Goal: Task Accomplishment & Management: Complete application form

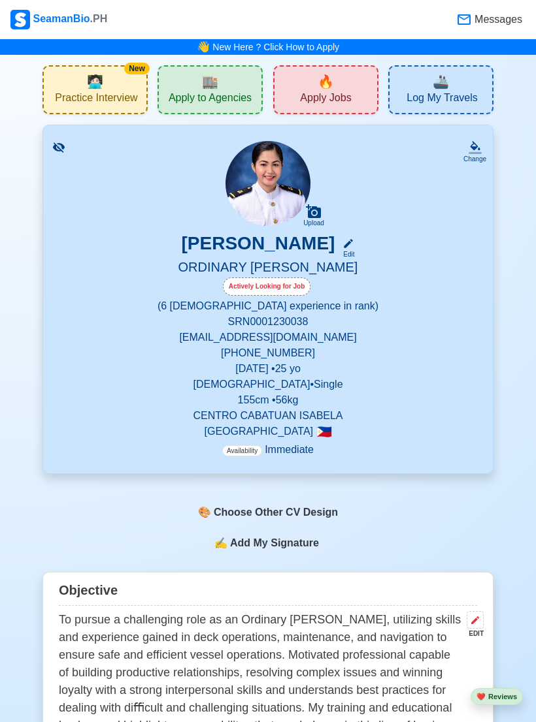
click at [402, 262] on h5 "ORDINARY [PERSON_NAME]" at bounding box center [268, 268] width 418 height 18
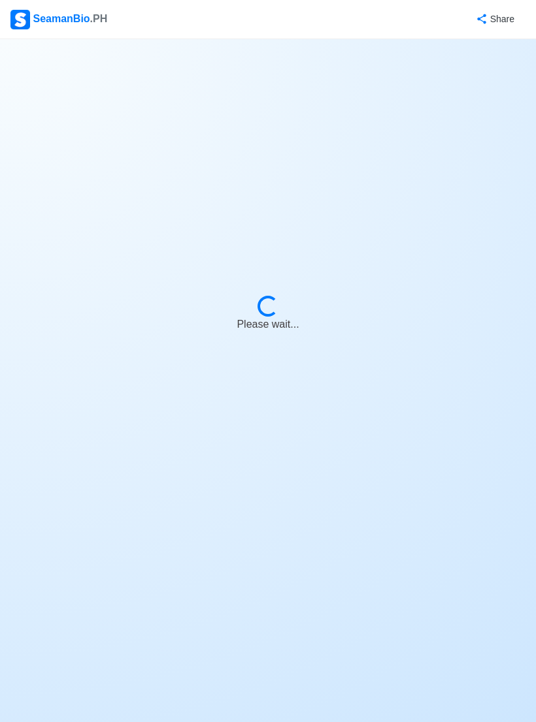
select select "Actively Looking for Job"
select select "Visible for Hiring"
select select "Single"
select select "[DEMOGRAPHIC_DATA]"
select select "PH"
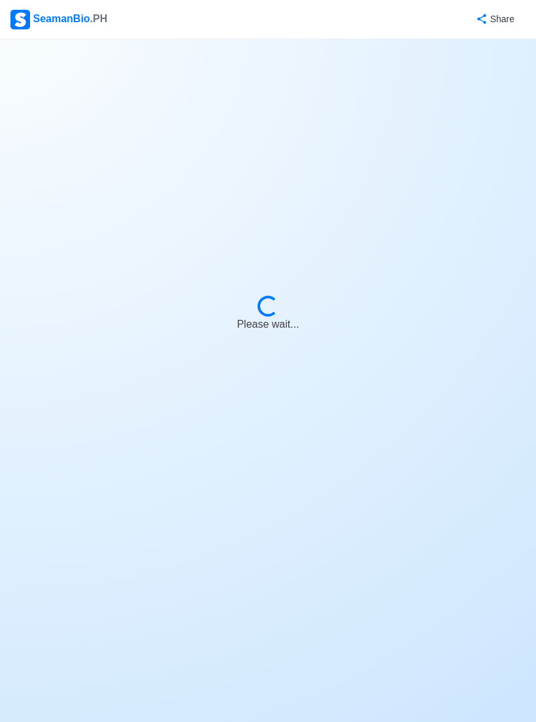
select select "0"
select select "6"
select select "4102416000000"
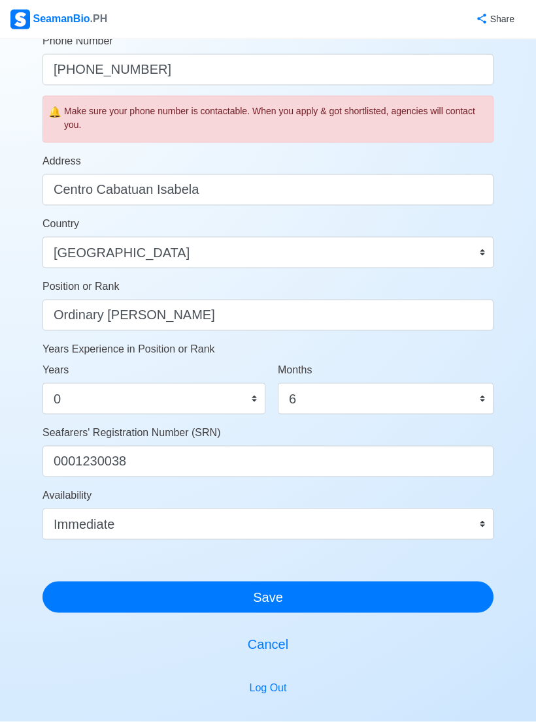
scroll to position [443, 0]
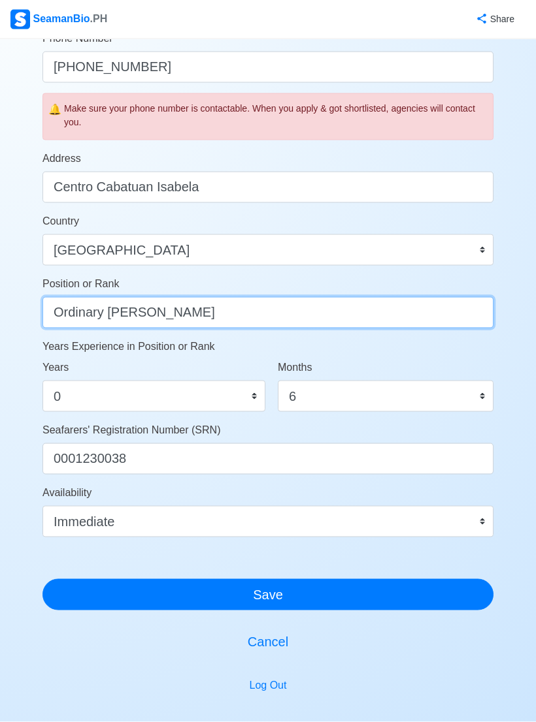
click at [479, 315] on input "Ordinary [PERSON_NAME]" at bounding box center [267, 312] width 451 height 31
type input "O"
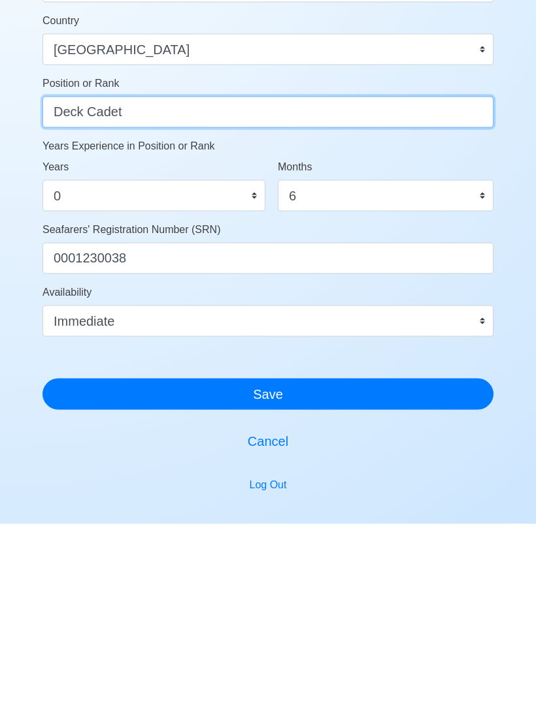
scroll to position [539, 0]
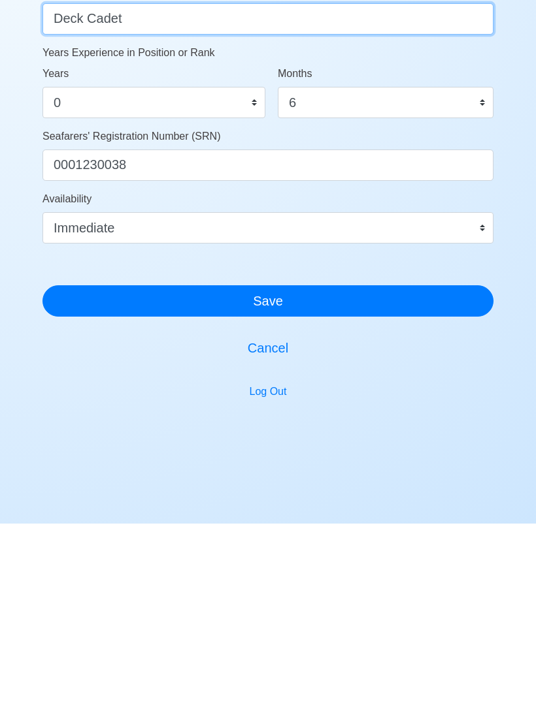
type input "Deck Cadet"
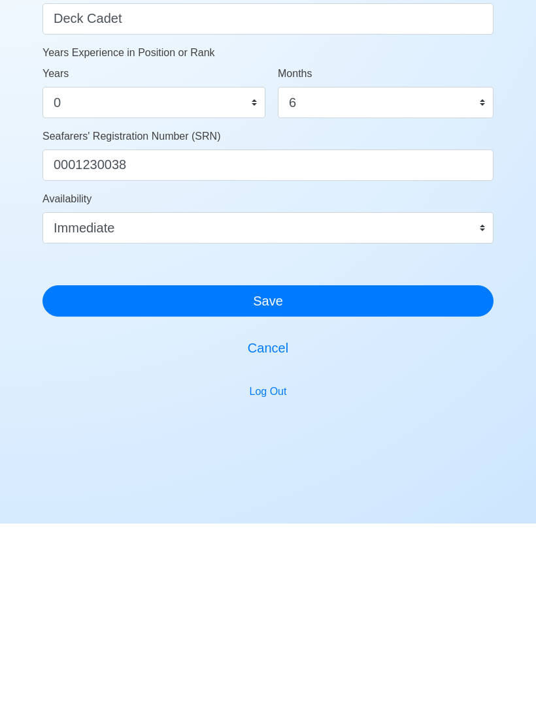
click at [401, 484] on button "Save" at bounding box center [267, 499] width 451 height 31
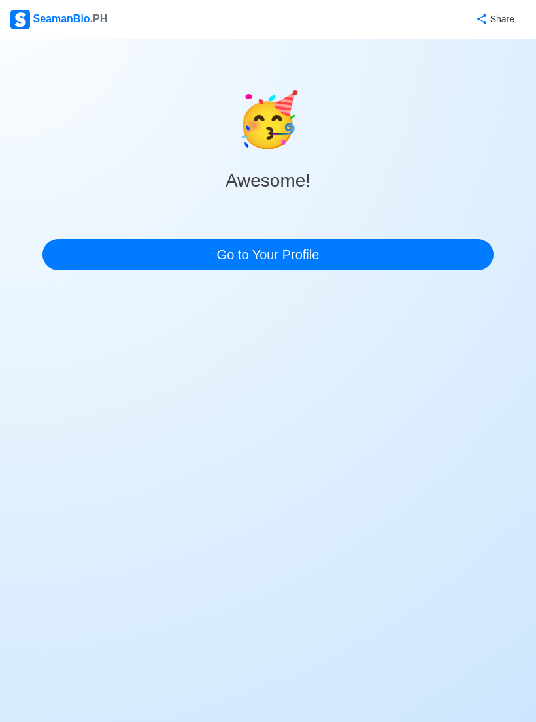
scroll to position [0, 0]
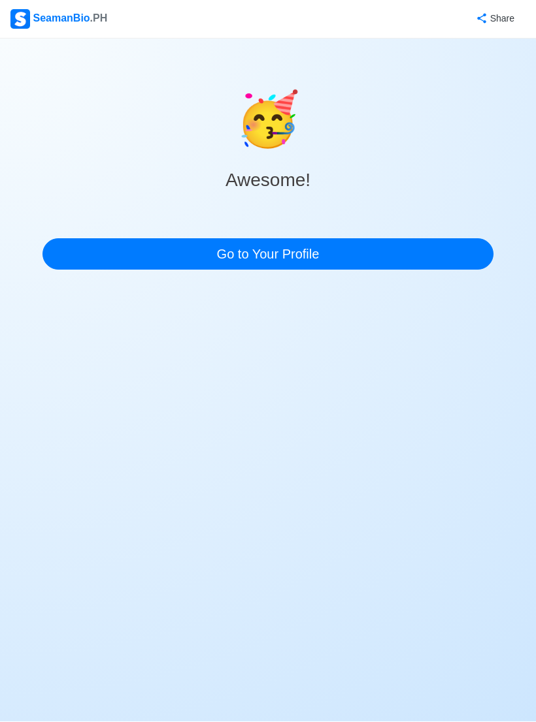
click at [419, 259] on link "Go to Your Profile" at bounding box center [267, 254] width 451 height 31
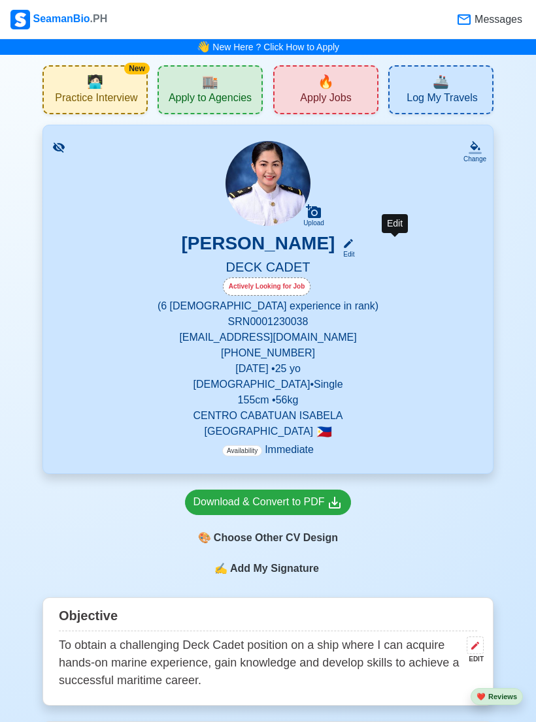
click at [354, 248] on icon at bounding box center [348, 244] width 12 height 12
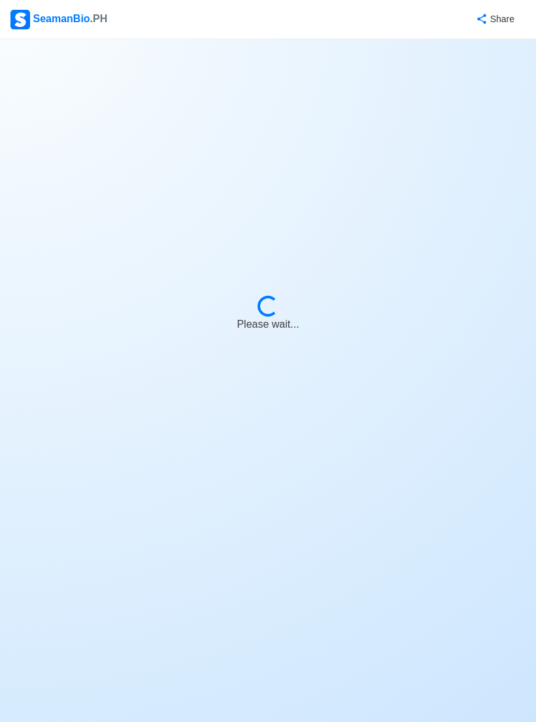
select select "Actively Looking for Job"
select select "Visible for Hiring"
select select "Single"
select select "[DEMOGRAPHIC_DATA]"
select select "PH"
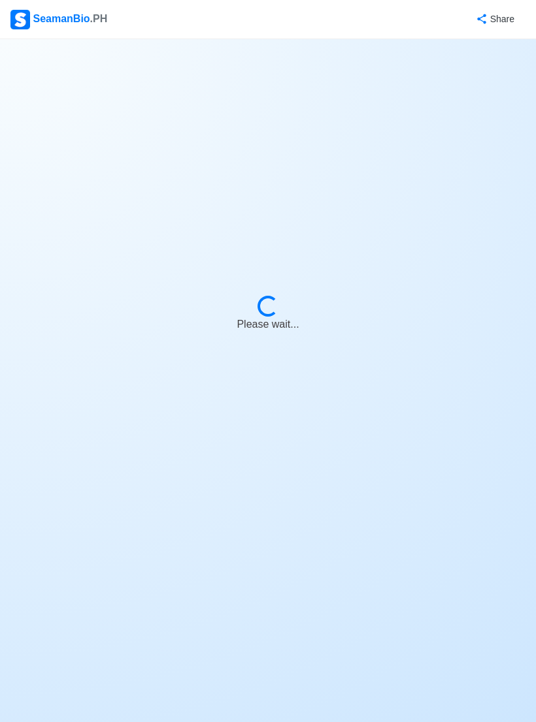
select select "0"
select select "6"
select select "4102416000000"
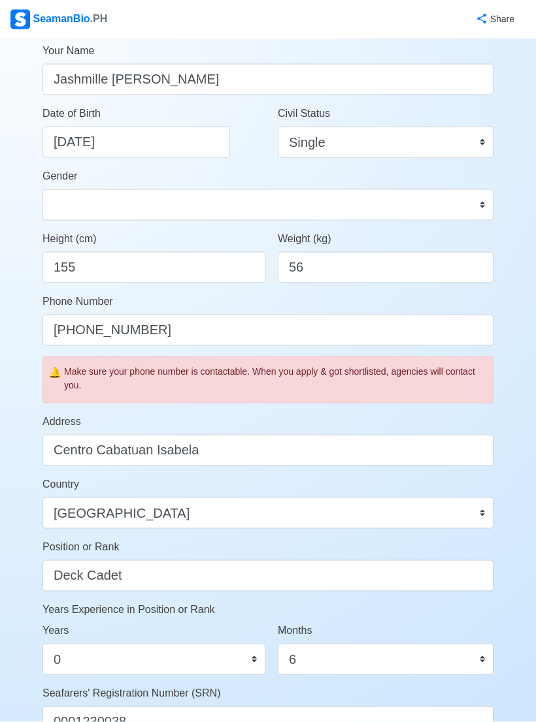
scroll to position [181, 0]
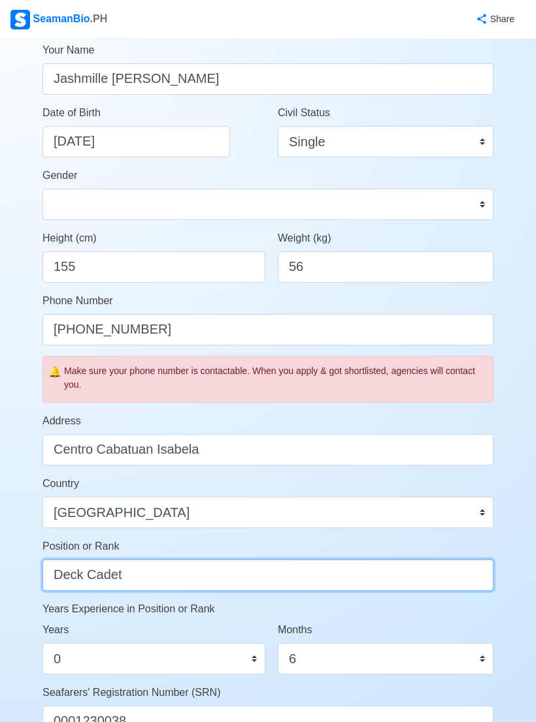
click at [436, 578] on input "Deck Cadet" at bounding box center [267, 575] width 451 height 31
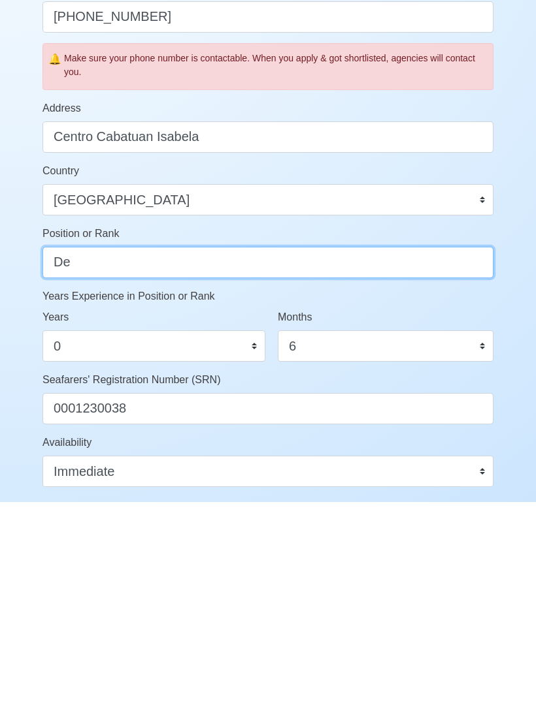
type input "D"
type input "o"
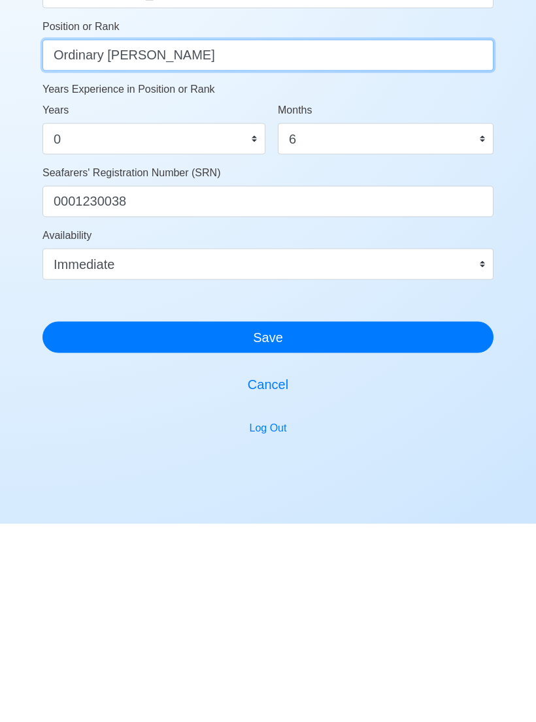
scroll to position [539, 0]
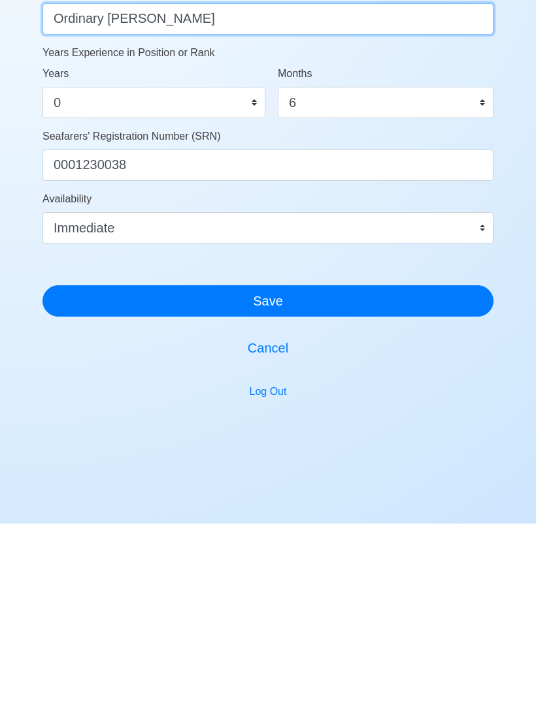
type input "Ordinary [PERSON_NAME]"
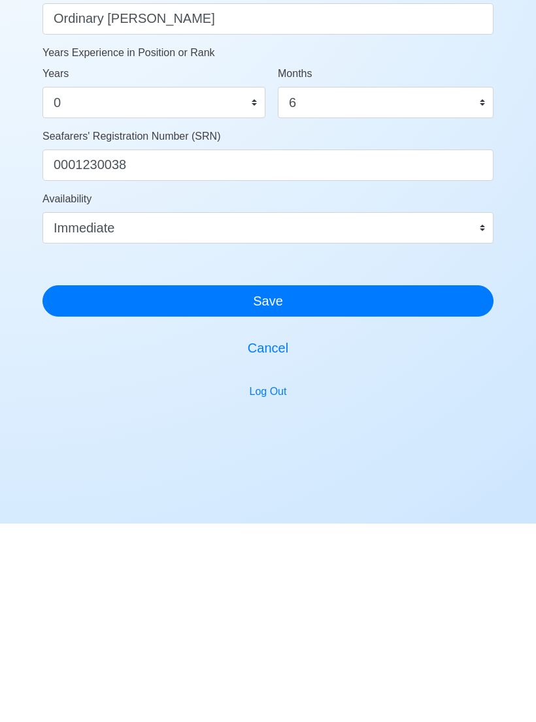
click at [427, 484] on button "Save" at bounding box center [267, 499] width 451 height 31
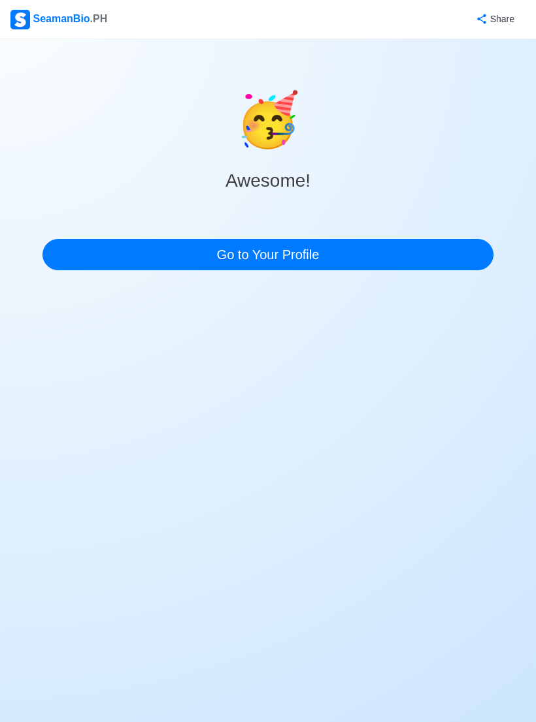
scroll to position [0, 0]
click at [485, 248] on link "Go to Your Profile" at bounding box center [267, 254] width 451 height 31
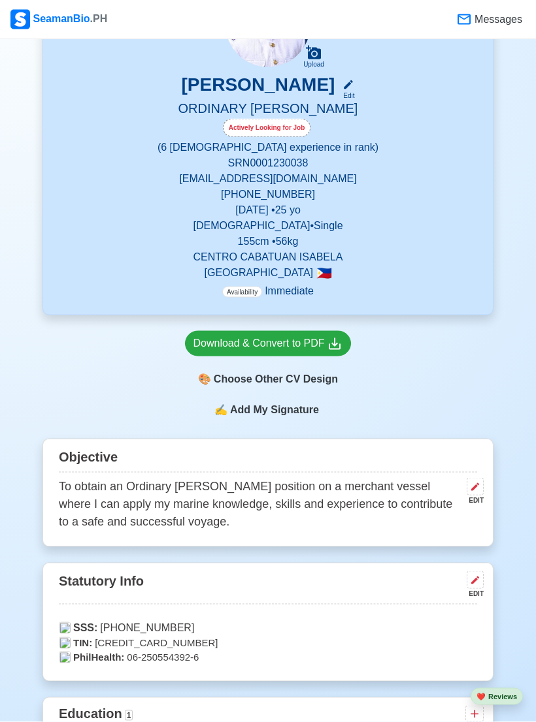
scroll to position [169, 0]
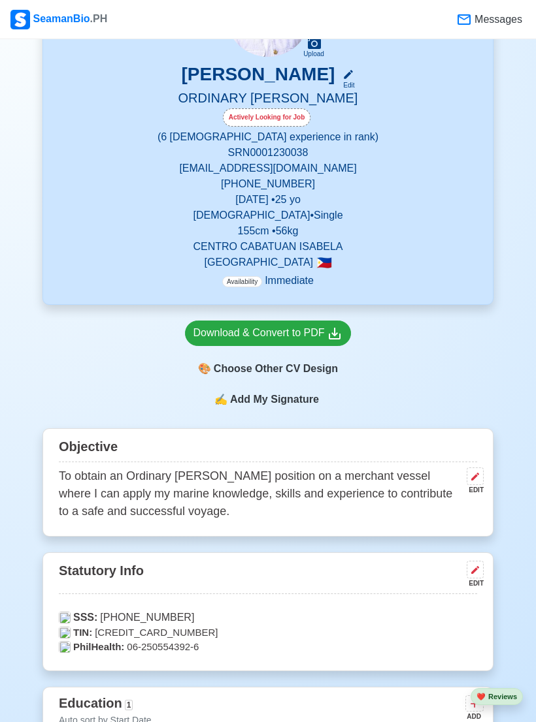
click at [478, 492] on div "EDIT" at bounding box center [472, 490] width 22 height 10
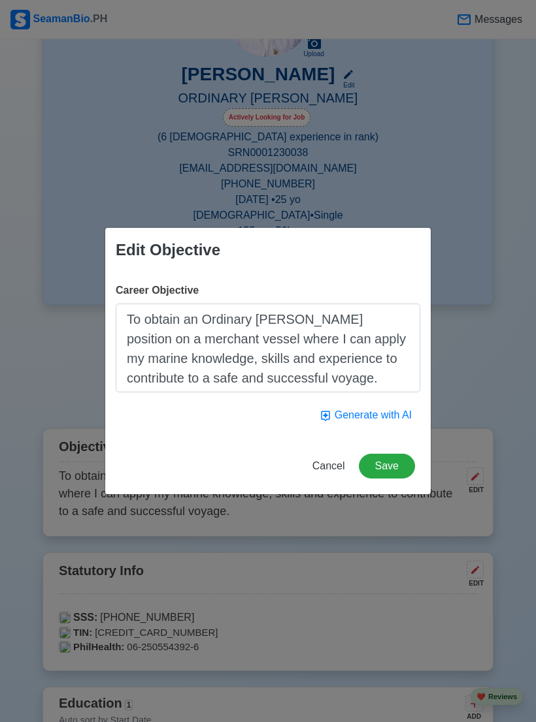
click at [392, 424] on button "Generate with AI" at bounding box center [365, 415] width 109 height 25
click at [396, 421] on button "Generate with AI" at bounding box center [365, 415] width 109 height 25
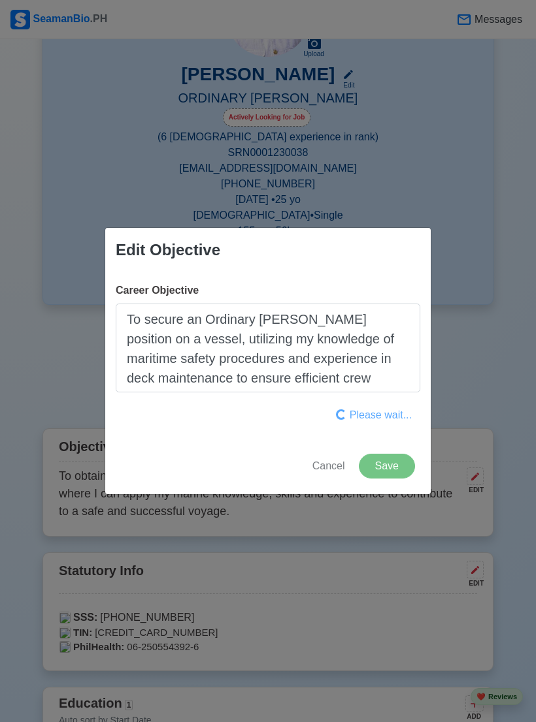
type textarea "To obtain the position of Ordinary [PERSON_NAME] on a seaworthy vessel, utilizi…"
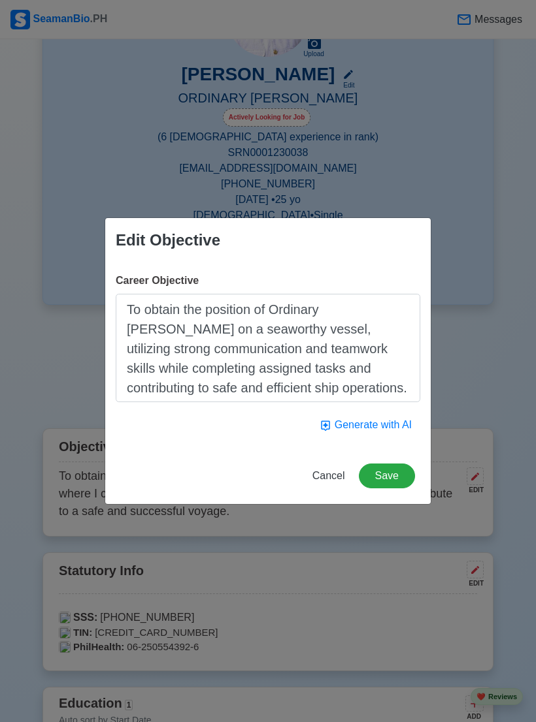
click at [402, 483] on button "Save" at bounding box center [387, 476] width 56 height 25
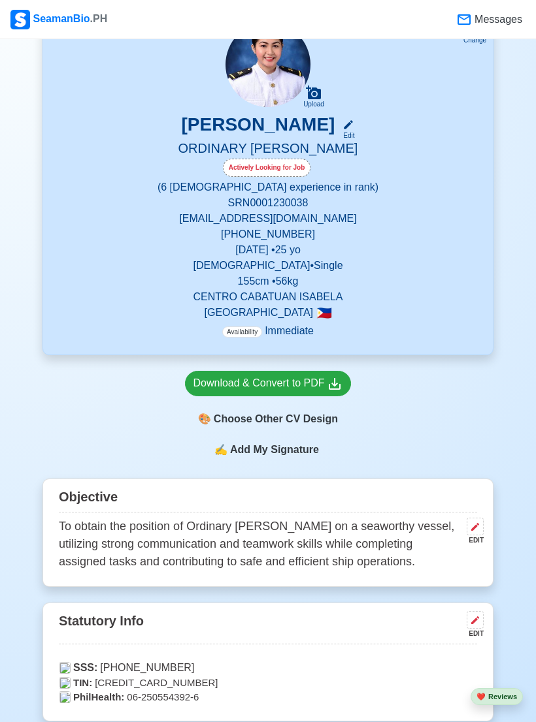
scroll to position [0, 0]
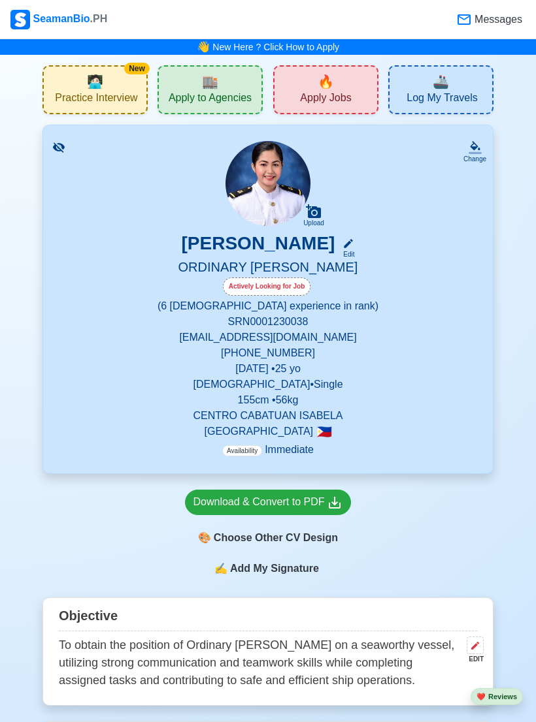
click at [237, 93] on span "Apply to Agencies" at bounding box center [209, 99] width 83 height 16
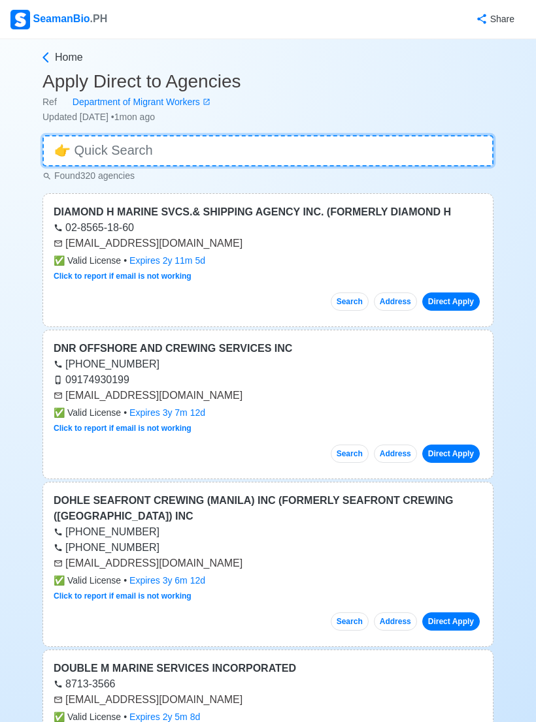
click at [453, 146] on input at bounding box center [267, 150] width 451 height 31
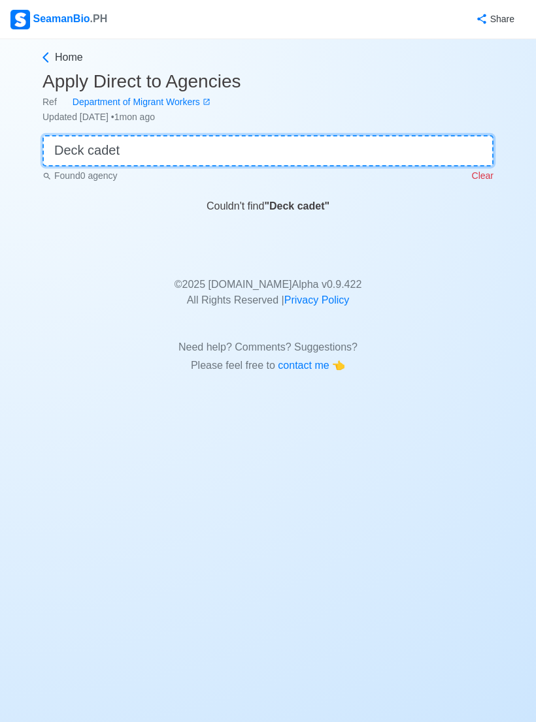
type input "Deck cadet"
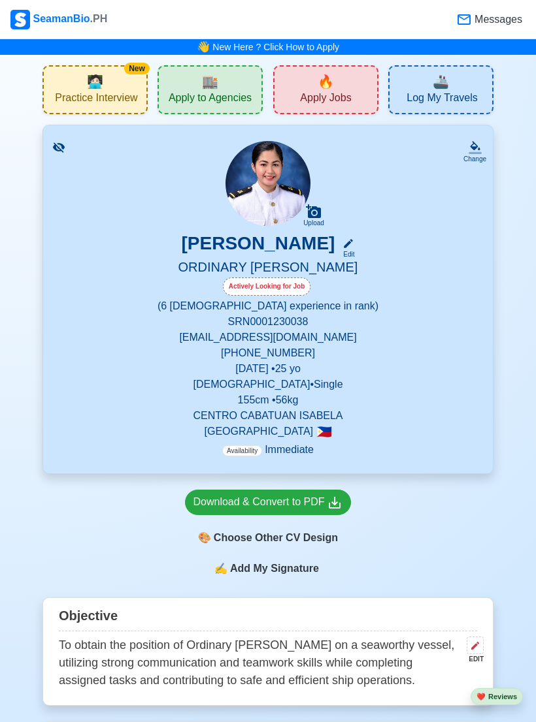
click at [314, 103] on span "Apply Jobs" at bounding box center [325, 99] width 51 height 16
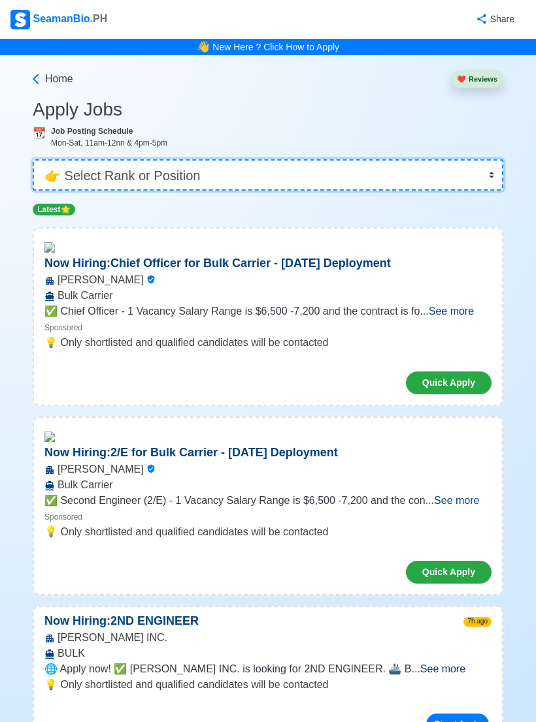
click at [434, 176] on select "👉 Select Rank or Position Master Chief Officer 2nd Officer 3rd Officer Junior O…" at bounding box center [268, 174] width 470 height 31
select select "Cadet"
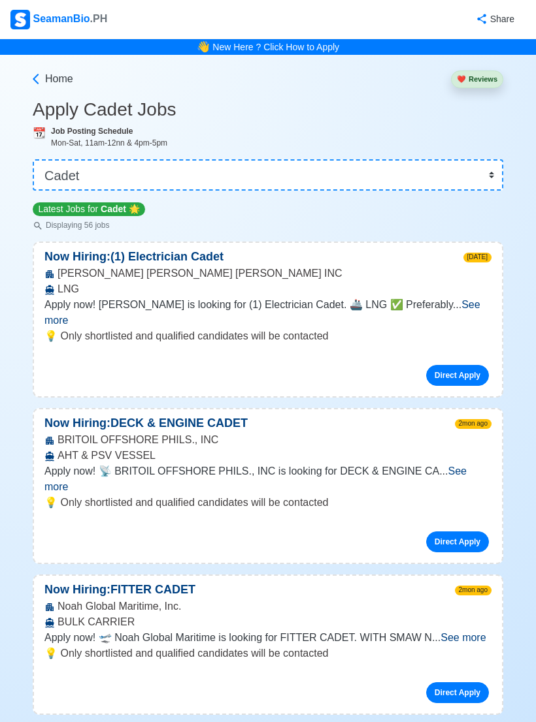
click at [464, 466] on span "See more" at bounding box center [255, 479] width 422 height 27
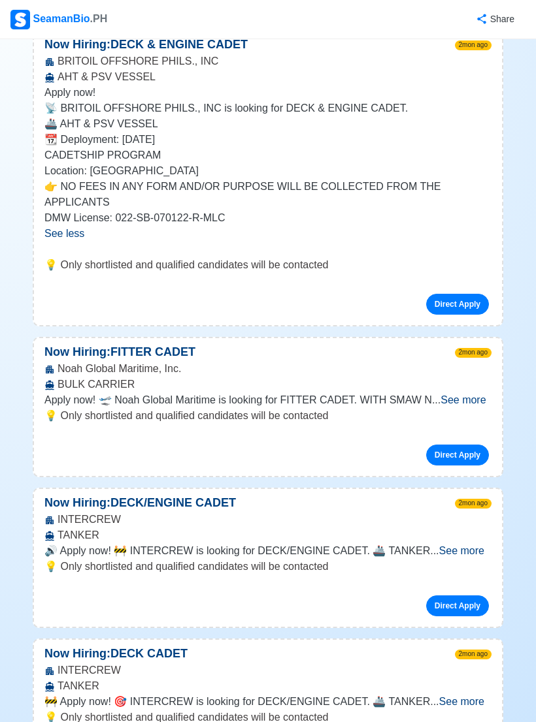
scroll to position [385, 0]
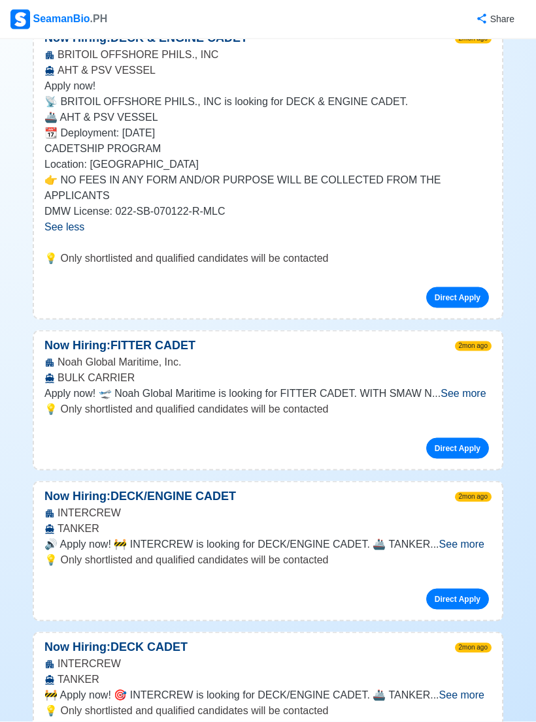
click at [453, 539] on span "See more" at bounding box center [461, 544] width 45 height 11
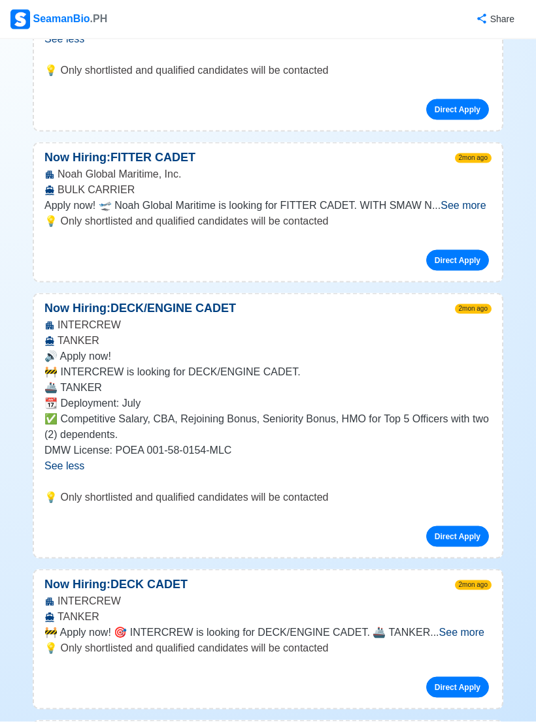
scroll to position [574, 0]
click at [459, 526] on link "Direct Apply" at bounding box center [457, 536] width 63 height 21
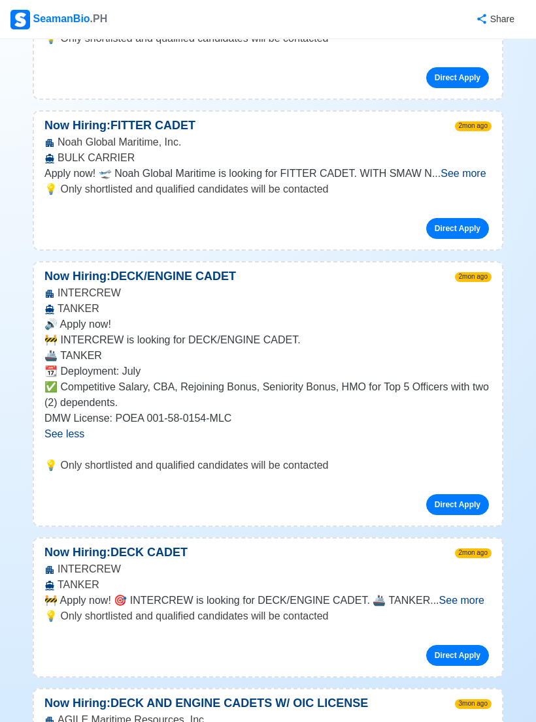
click at [460, 494] on link "Direct Apply" at bounding box center [457, 504] width 63 height 21
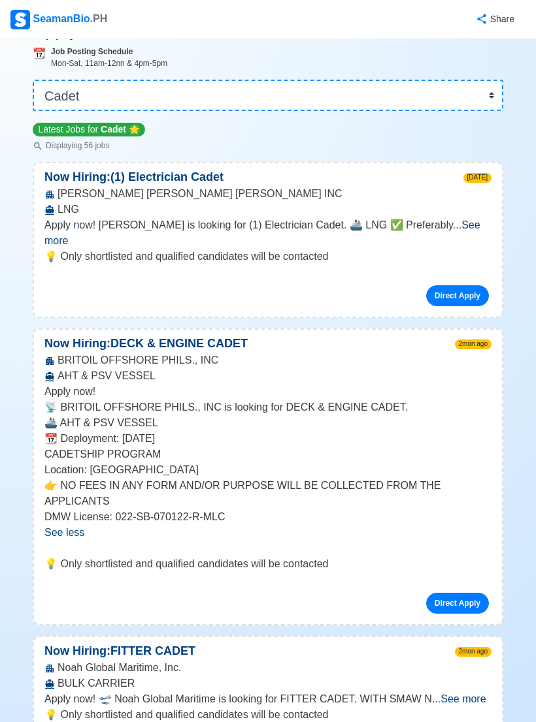
scroll to position [0, 0]
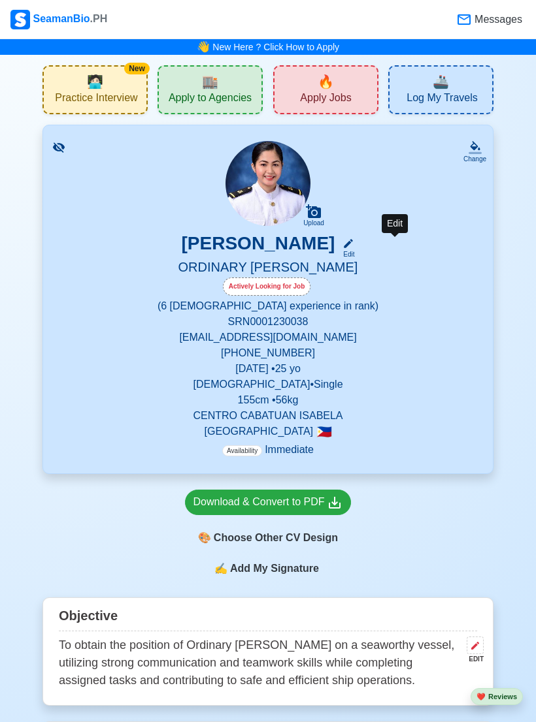
click at [354, 242] on icon at bounding box center [348, 244] width 12 height 12
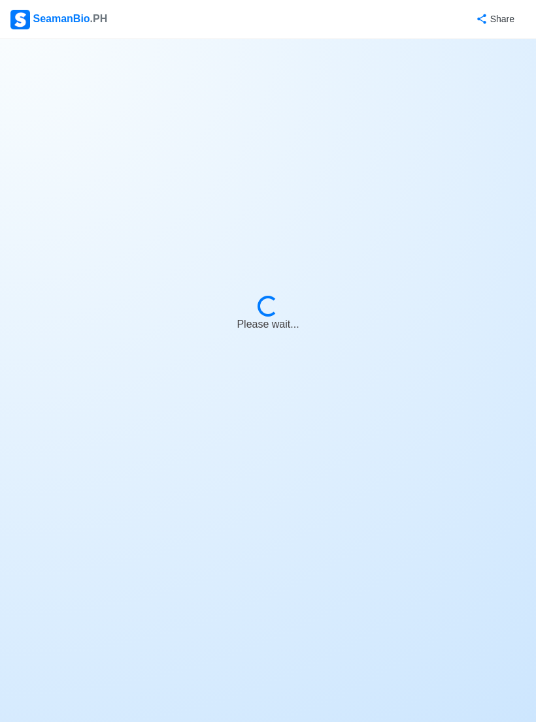
select select "Actively Looking for Job"
select select "Visible for Hiring"
select select "Single"
select select "[DEMOGRAPHIC_DATA]"
select select "PH"
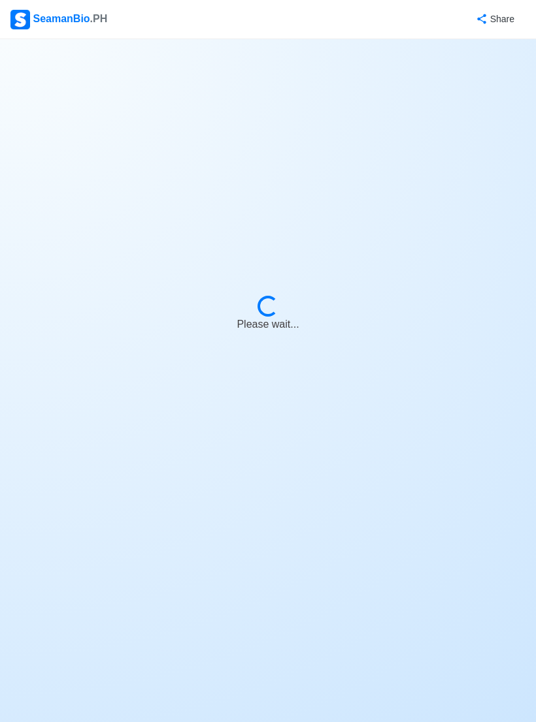
select select "0"
select select "6"
select select "4102416000000"
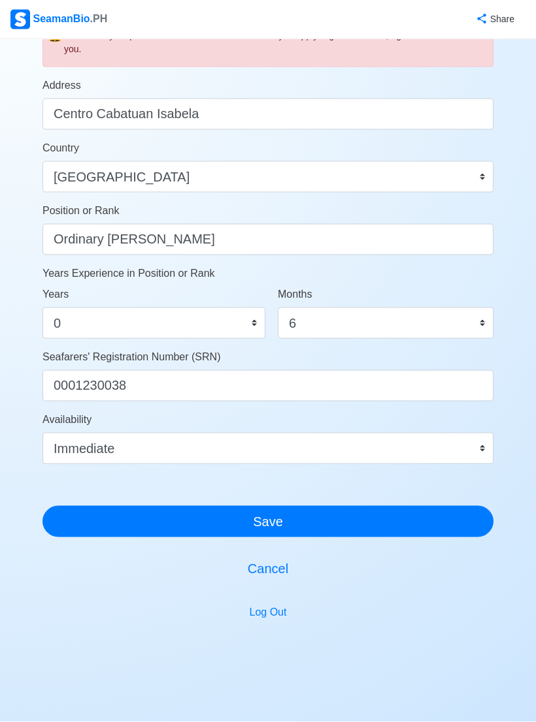
click at [400, 528] on button "Save" at bounding box center [267, 521] width 451 height 31
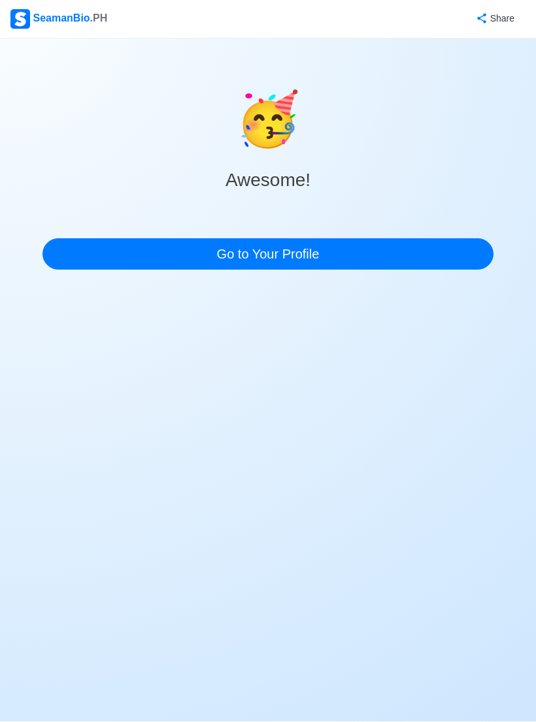
click at [80, 255] on link "Go to Your Profile" at bounding box center [267, 254] width 451 height 31
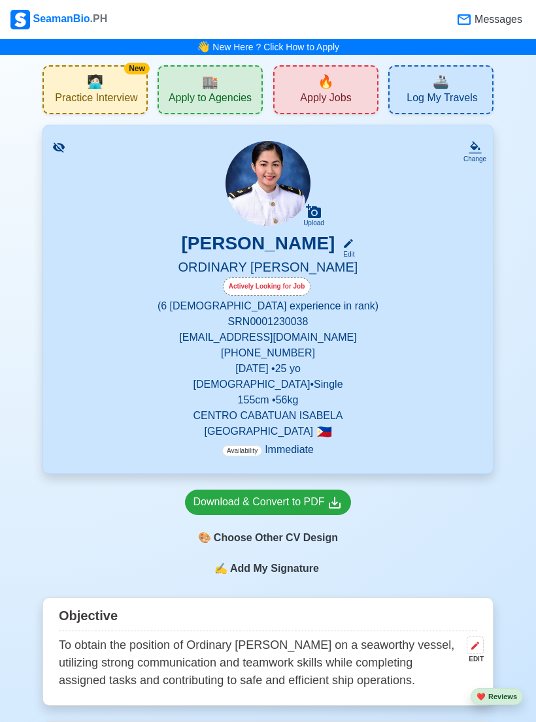
click at [316, 89] on div "🔥 Apply Jobs" at bounding box center [325, 89] width 105 height 49
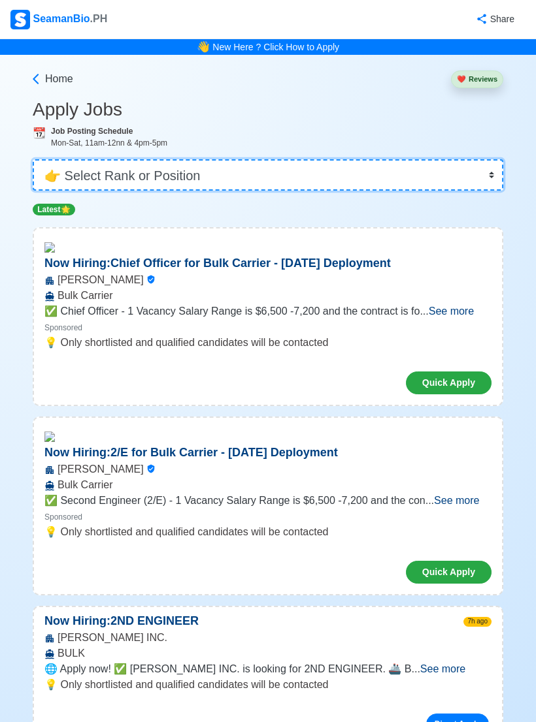
click at [99, 188] on select "👉 Select Rank or Position Master Chief Officer 2nd Officer 3rd Officer Junior O…" at bounding box center [268, 174] width 470 height 31
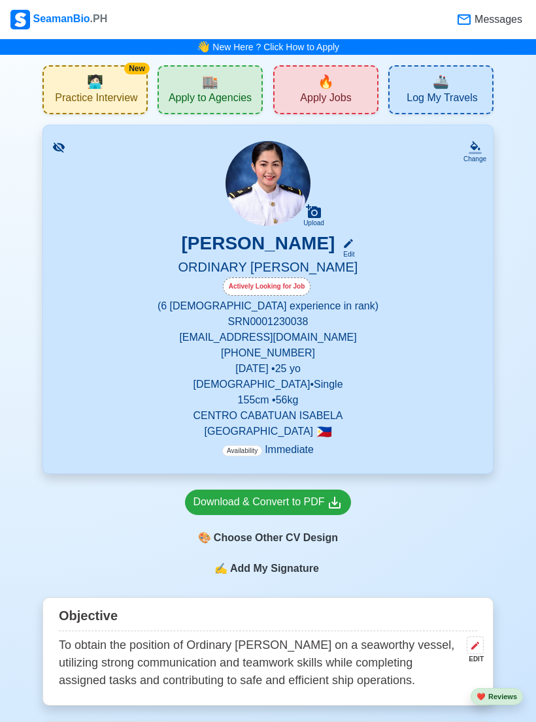
click at [200, 80] on div "🏬 Apply to Agencies" at bounding box center [209, 89] width 105 height 49
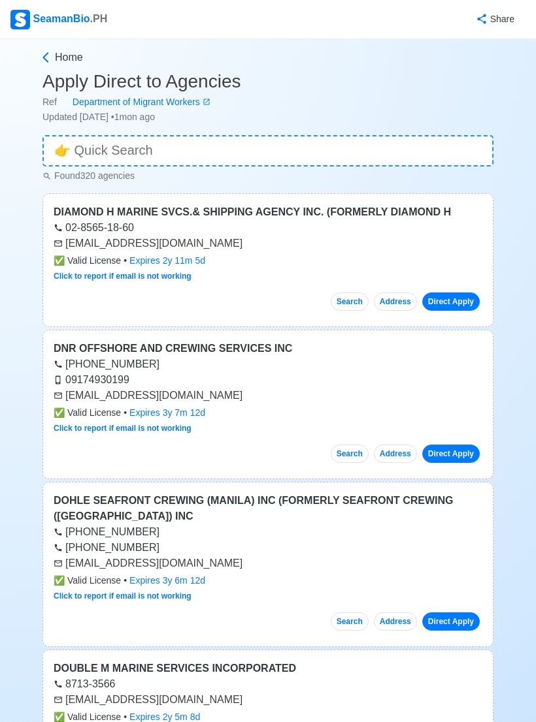
click at [455, 299] on link "Direct Apply" at bounding box center [450, 302] width 57 height 18
click at [441, 303] on link "Direct Apply" at bounding box center [450, 302] width 57 height 18
click at [75, 233] on link "02-8565-18-60" at bounding box center [94, 227] width 80 height 11
click at [79, 246] on div "[EMAIL_ADDRESS][DOMAIN_NAME]" at bounding box center [268, 244] width 428 height 16
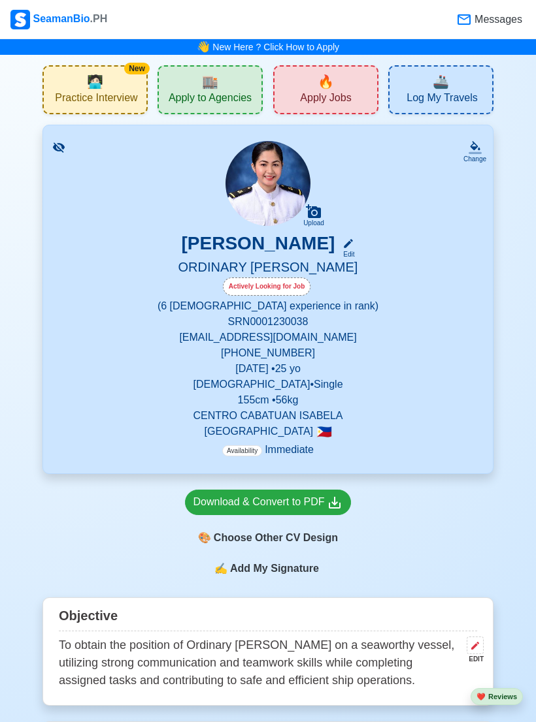
click at [479, 22] on span "Messages" at bounding box center [497, 20] width 50 height 16
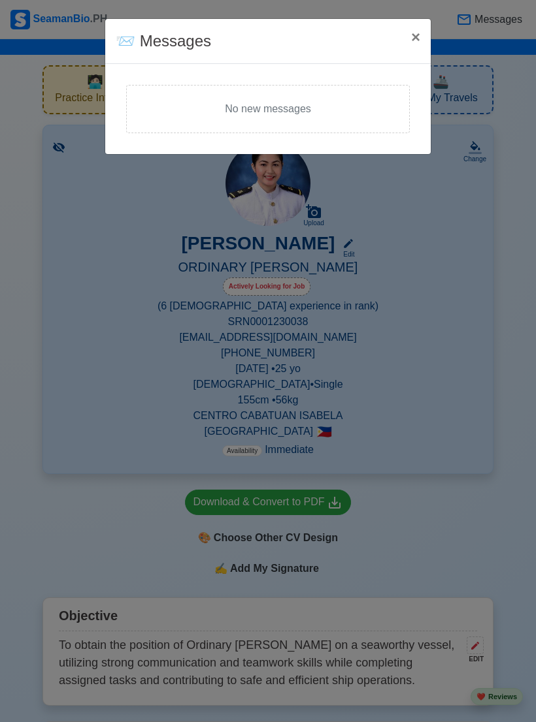
click at [419, 33] on span "×" at bounding box center [415, 37] width 9 height 18
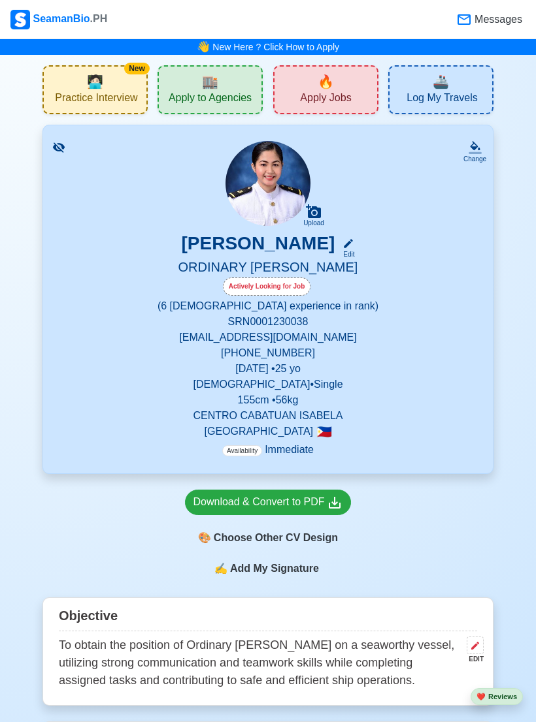
click at [295, 81] on div "🔥 Apply Jobs" at bounding box center [325, 89] width 105 height 49
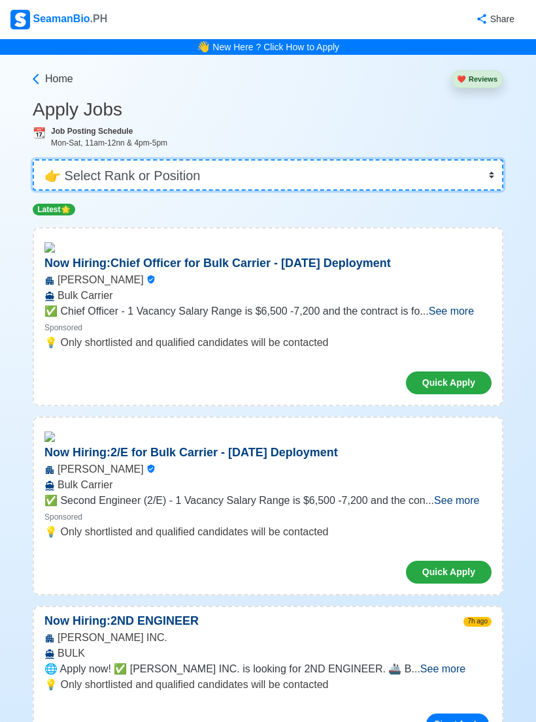
click at [129, 178] on select "👉 Select Rank or Position Master Chief Officer 2nd Officer 3rd Officer Junior O…" at bounding box center [268, 174] width 470 height 31
select select "Cadet"
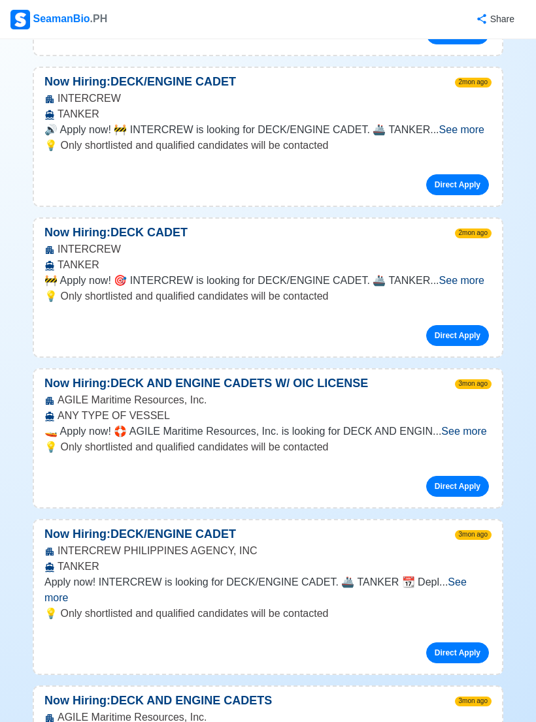
scroll to position [630, 0]
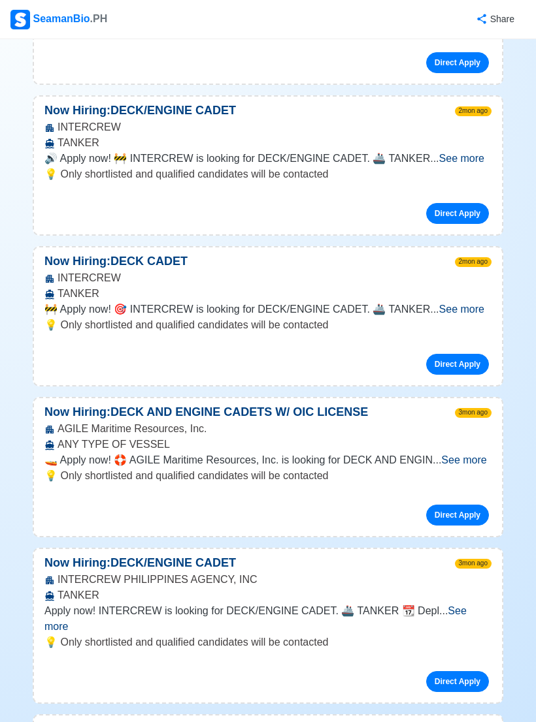
click at [454, 455] on span "See more" at bounding box center [463, 460] width 45 height 11
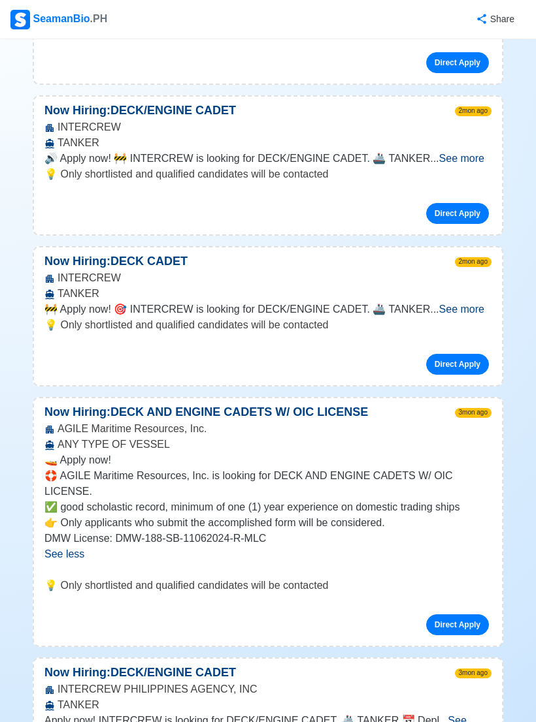
click at [344, 404] on p "Now Hiring: DECK AND ENGINE CADETS W/ OIC LICENSE" at bounding box center [206, 413] width 344 height 18
click at [338, 404] on p "Now Hiring: DECK AND ENGINE CADETS W/ OIC LICENSE" at bounding box center [206, 413] width 344 height 18
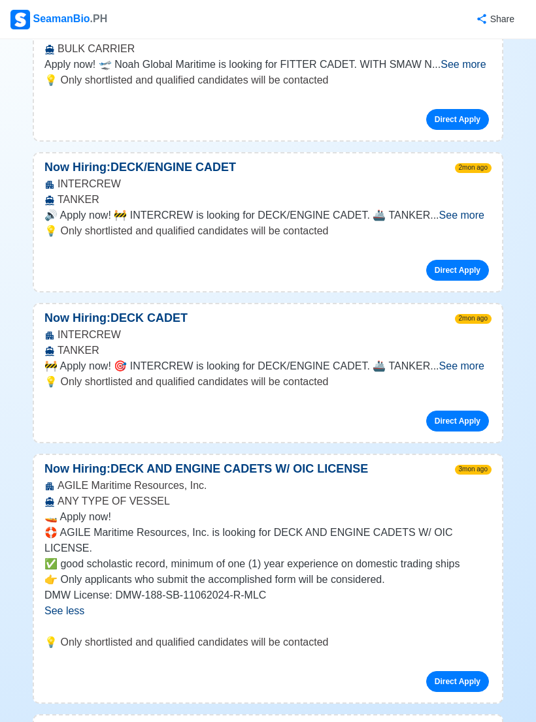
scroll to position [509, 0]
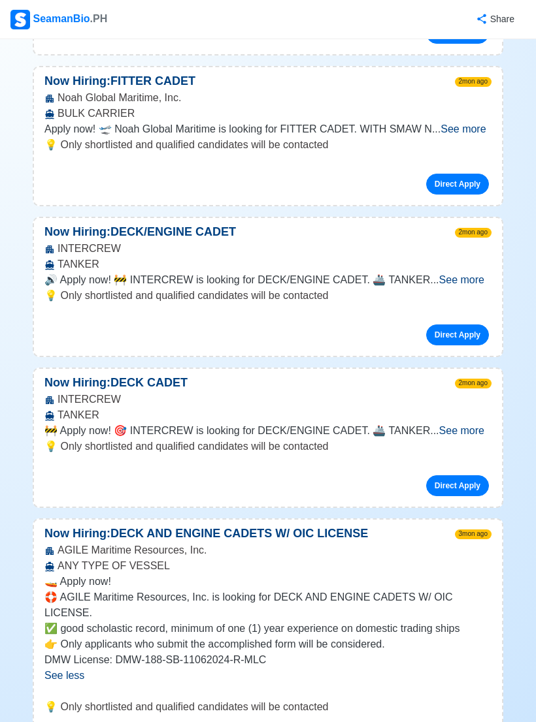
click at [460, 425] on span "See more" at bounding box center [461, 430] width 45 height 11
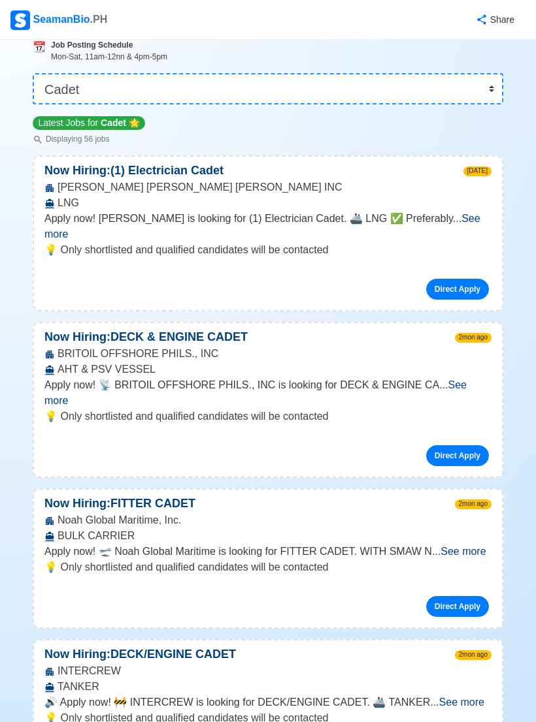
click at [461, 545] on span "See more" at bounding box center [462, 550] width 45 height 11
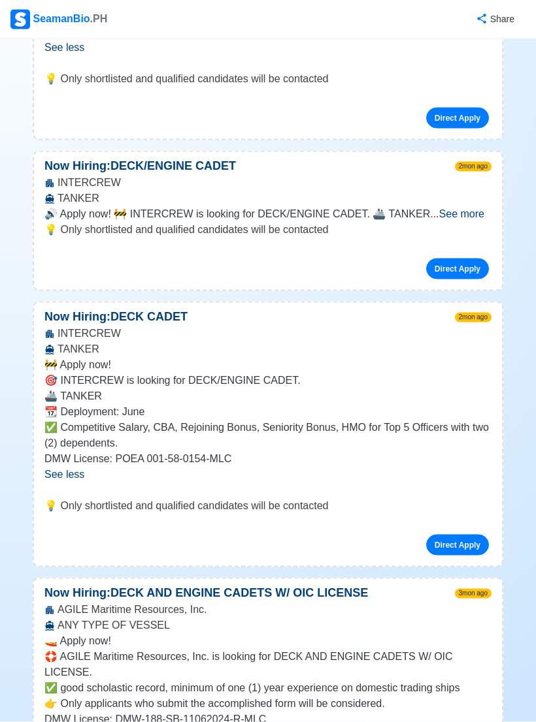
scroll to position [779, 0]
click at [462, 534] on link "Direct Apply" at bounding box center [457, 544] width 63 height 21
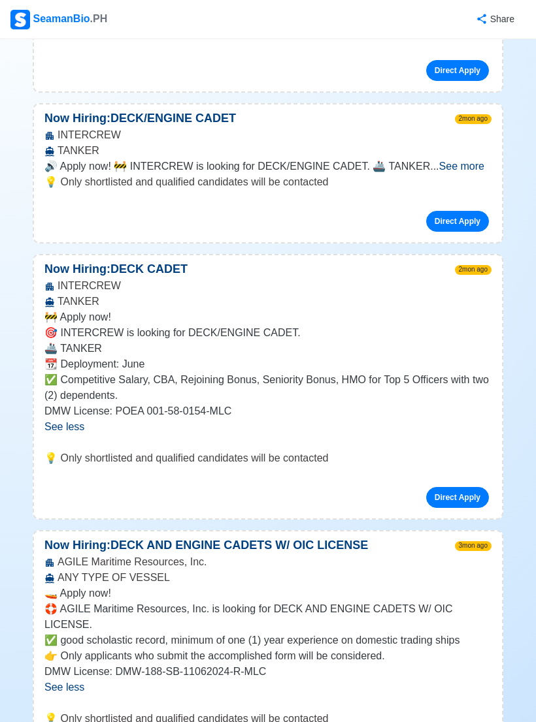
click at [460, 487] on link "Direct Apply" at bounding box center [457, 497] width 63 height 21
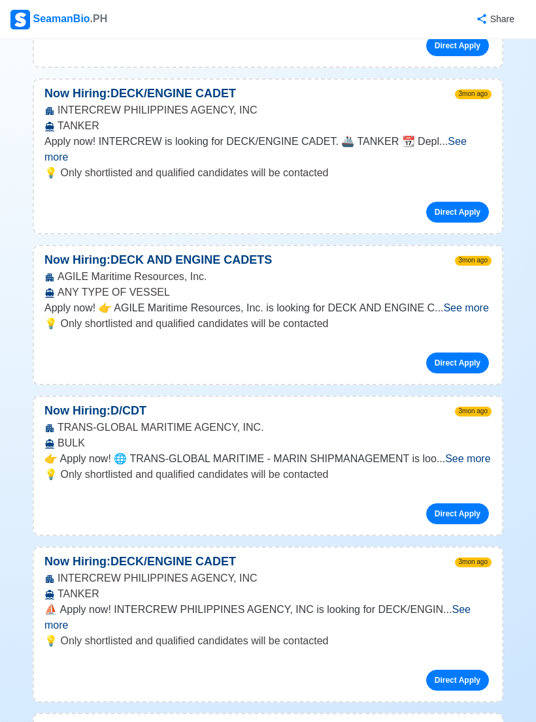
scroll to position [1520, 0]
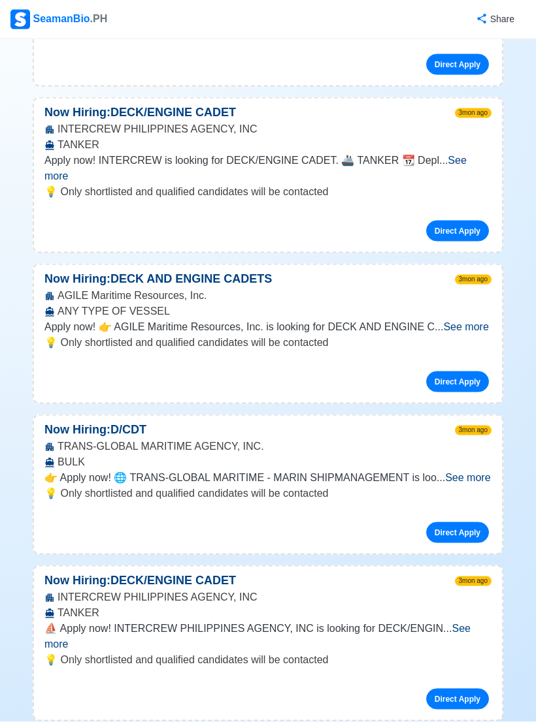
click at [460, 472] on span "See more" at bounding box center [467, 477] width 45 height 11
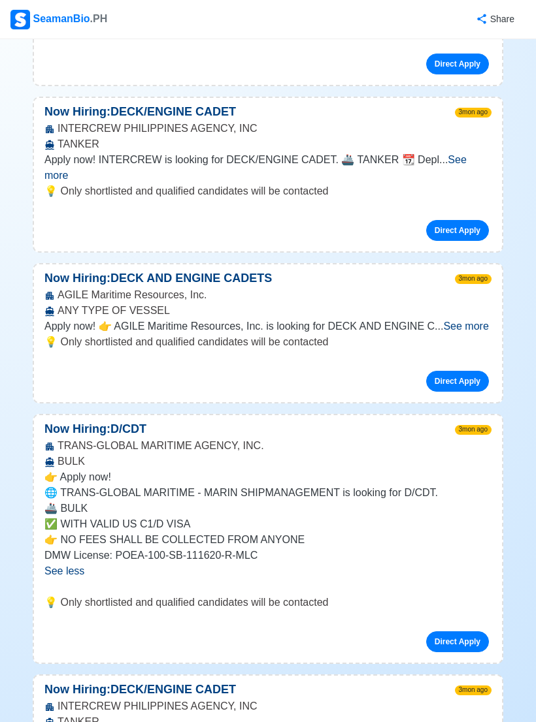
click at [462, 632] on link "Direct Apply" at bounding box center [457, 642] width 63 height 21
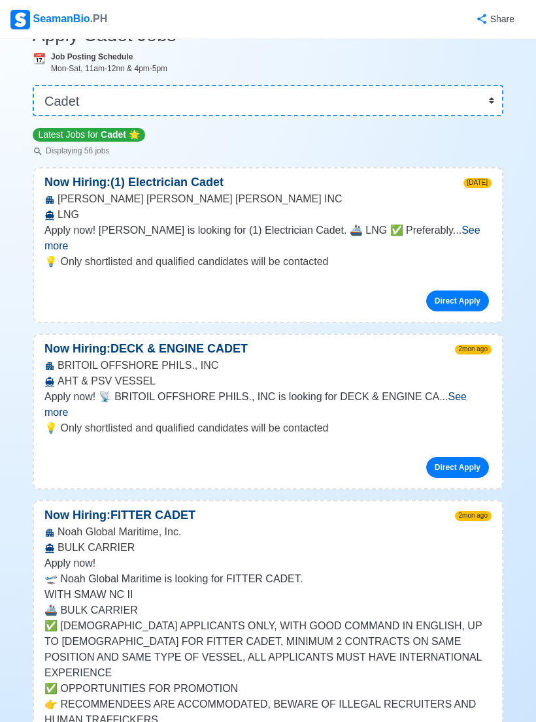
scroll to position [0, 0]
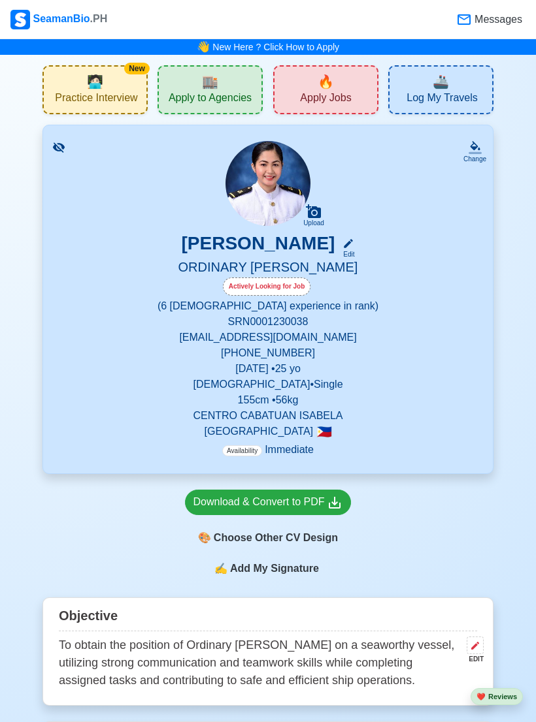
click at [197, 88] on div "🏬 Apply to Agencies" at bounding box center [209, 89] width 105 height 49
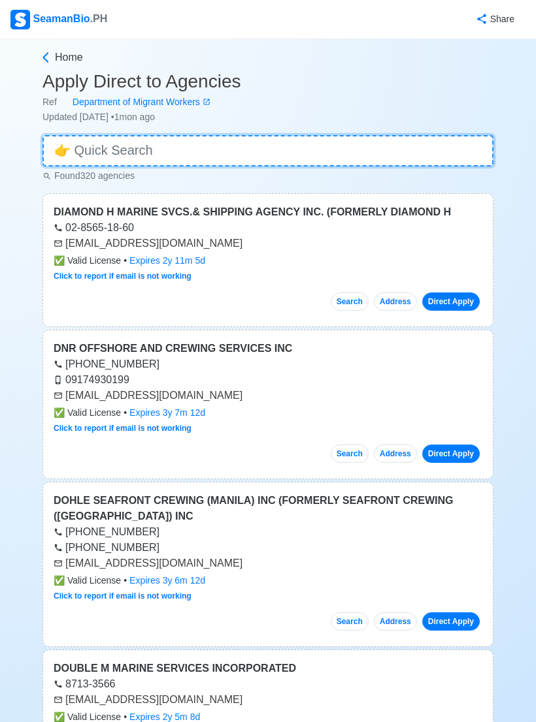
click at [141, 154] on input at bounding box center [267, 150] width 451 height 31
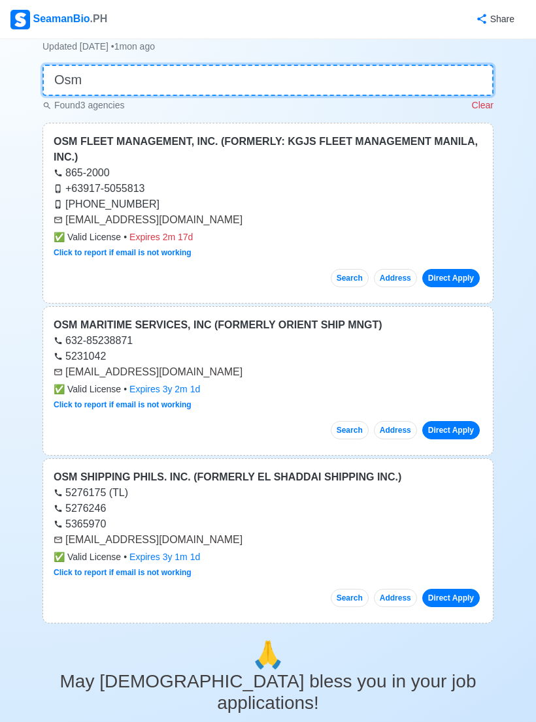
scroll to position [40, 0]
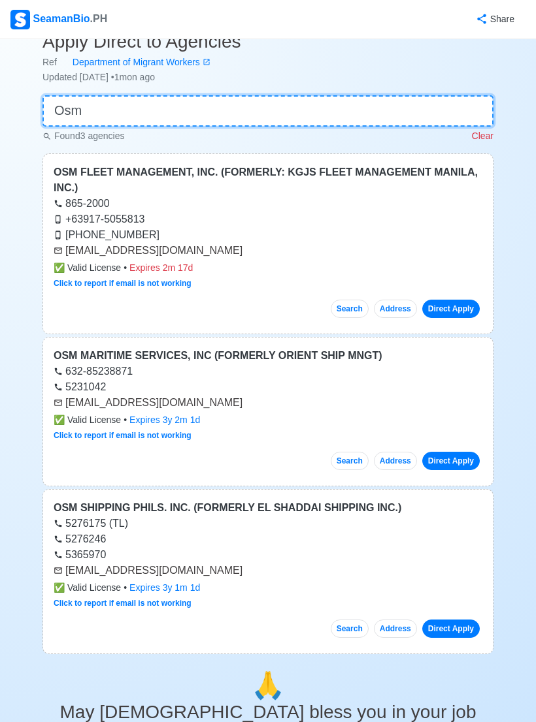
type input "Osm"
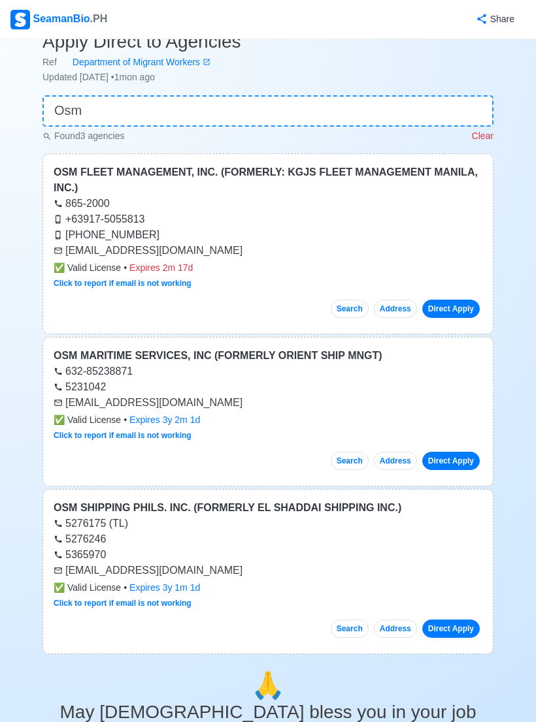
click at [460, 303] on link "Direct Apply" at bounding box center [450, 309] width 57 height 18
click at [454, 456] on link "Direct Apply" at bounding box center [450, 461] width 57 height 18
click at [457, 624] on link "Direct Apply" at bounding box center [450, 629] width 57 height 18
